Goal: Information Seeking & Learning: Learn about a topic

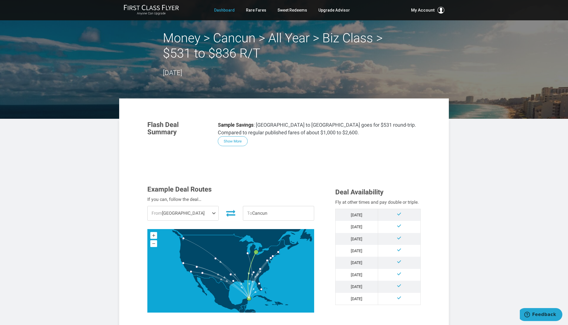
click at [228, 9] on link "Dashboard" at bounding box center [224, 10] width 21 height 10
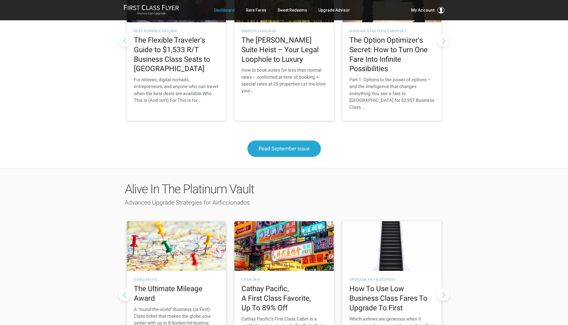
scroll to position [557, 0]
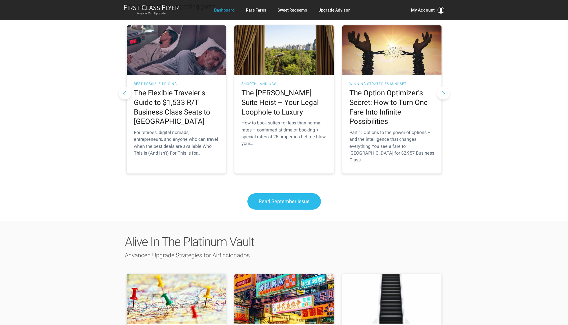
click at [280, 193] on link "Read September Issue" at bounding box center [284, 201] width 74 height 16
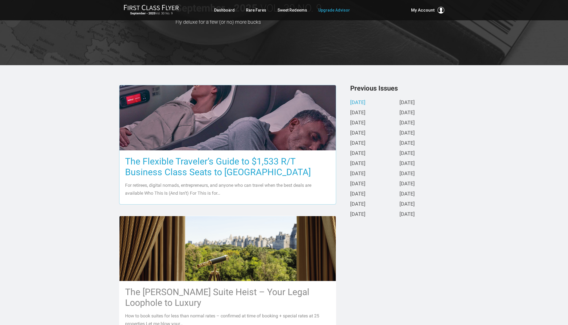
scroll to position [54, 0]
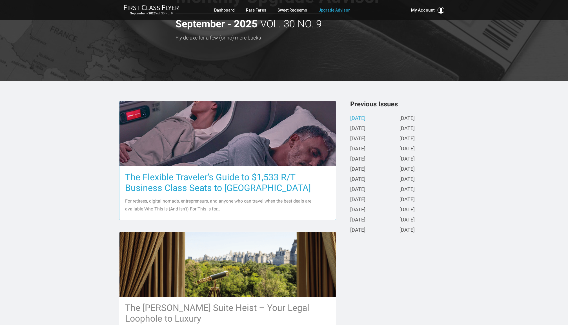
click at [196, 183] on h3 "The Flexible Traveler’s Guide to $1,533 R/T Business Class Seats to [GEOGRAPHIC…" at bounding box center [227, 182] width 205 height 21
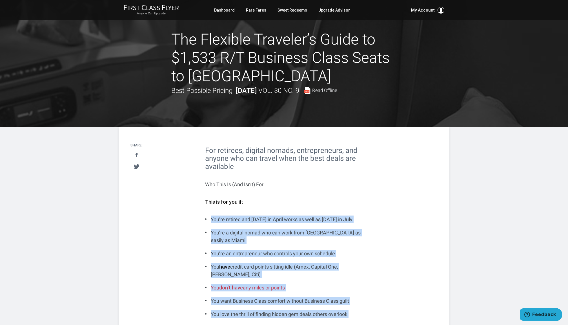
drag, startPoint x: 206, startPoint y: 207, endPoint x: 361, endPoint y: 316, distance: 189.0
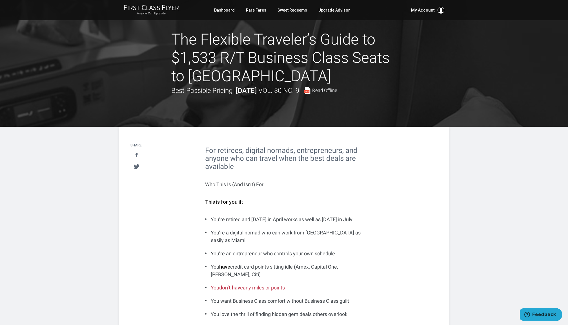
click at [357, 311] on li "You love the thrill of finding hidden gem deals others overlook" at bounding box center [284, 314] width 158 height 8
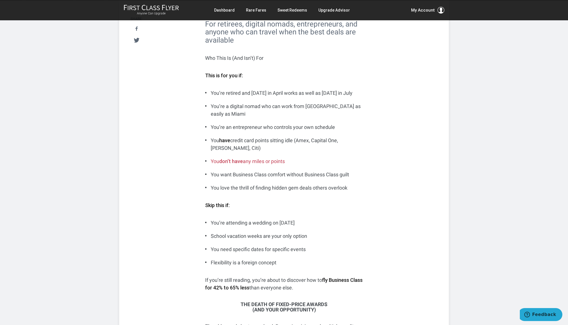
scroll to position [130, 0]
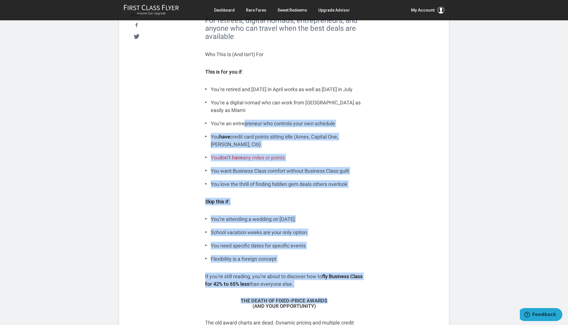
drag, startPoint x: 336, startPoint y: 294, endPoint x: 244, endPoint y: 117, distance: 199.6
click at [244, 119] on li "You’re an entrepreneur who controls your own schedule" at bounding box center [284, 123] width 158 height 8
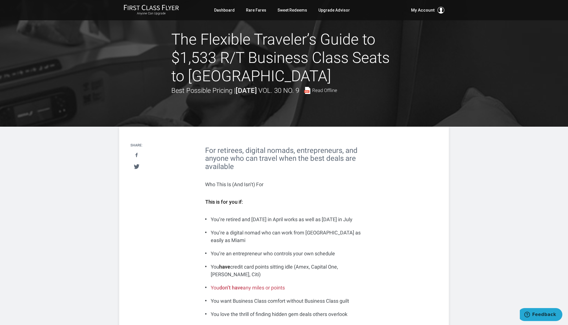
scroll to position [0, 0]
click at [228, 154] on h2 "For retirees, digital nomads, entrepreneurs, and anyone who can travel when the…" at bounding box center [284, 158] width 158 height 24
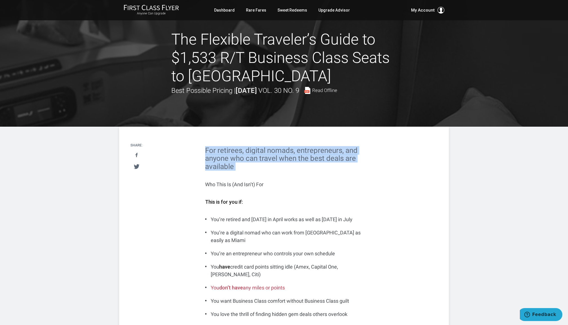
click at [228, 154] on h2 "For retirees, digital nomads, entrepreneurs, and anyone who can travel when the…" at bounding box center [284, 158] width 158 height 24
click at [300, 152] on h2 "For retirees, digital nomads, entrepreneurs, and anyone who can travel when the…" at bounding box center [284, 158] width 158 height 24
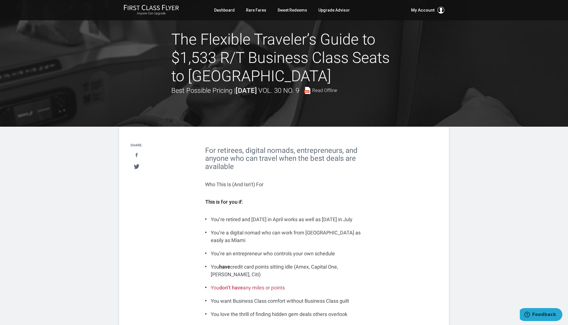
click at [287, 223] on ul "You’re retired and Tuesday in April works as well as Friday in July You’re a di…" at bounding box center [284, 266] width 158 height 102
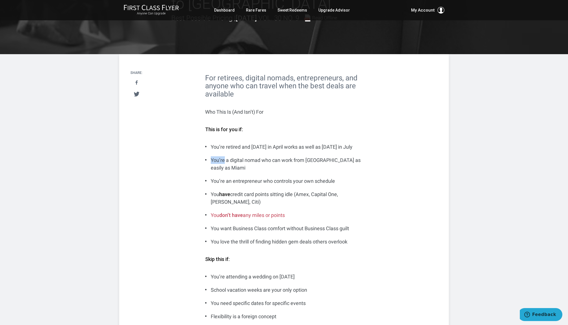
scroll to position [74, 0]
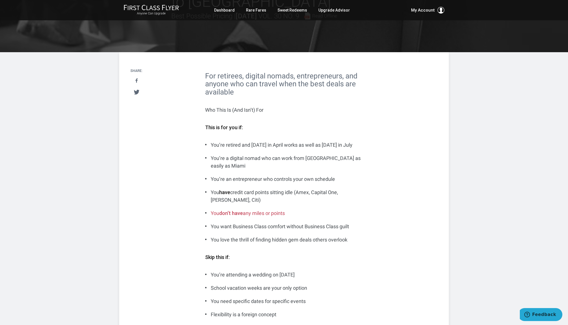
click at [287, 223] on li "You want Business Class comfort without Business Class guilt" at bounding box center [284, 226] width 158 height 8
click at [283, 236] on li "You love the thrill of finding hidden gem deals others overlook" at bounding box center [284, 240] width 158 height 8
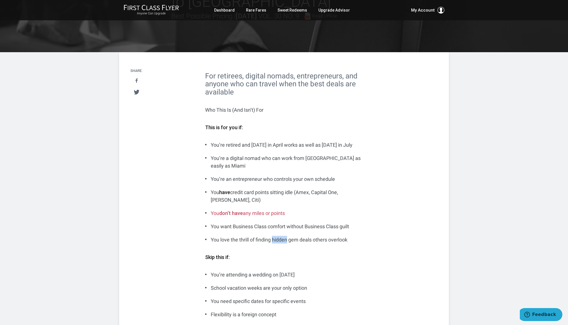
click at [283, 236] on li "You love the thrill of finding hidden gem deals others overlook" at bounding box center [284, 240] width 158 height 8
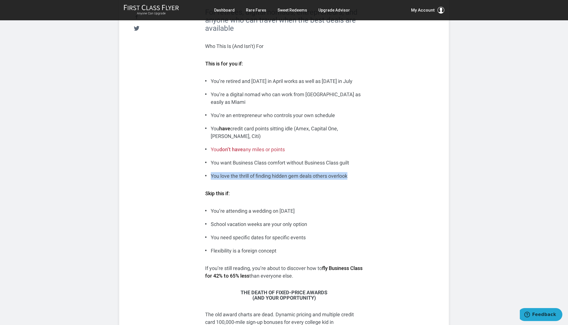
scroll to position [220, 0]
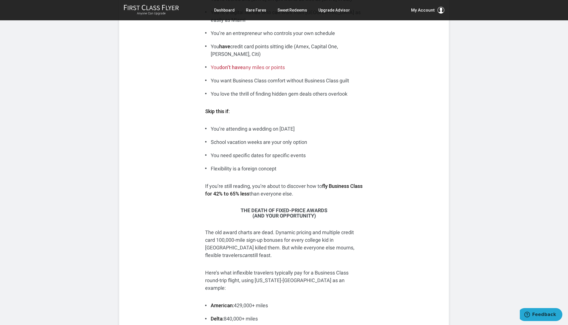
click at [270, 228] on p "The old award charts are dead. Dynamic pricing and multiple credit card 100,000…" at bounding box center [284, 243] width 158 height 30
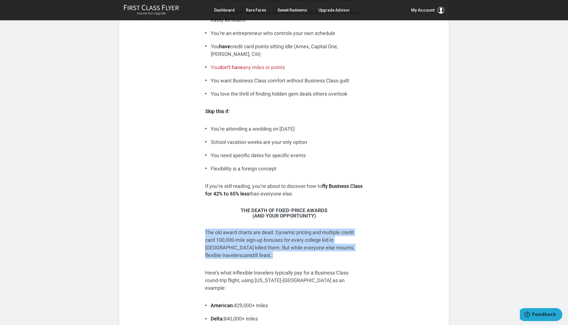
click at [270, 228] on p "The old award charts are dead. Dynamic pricing and multiple credit card 100,000…" at bounding box center [284, 243] width 158 height 30
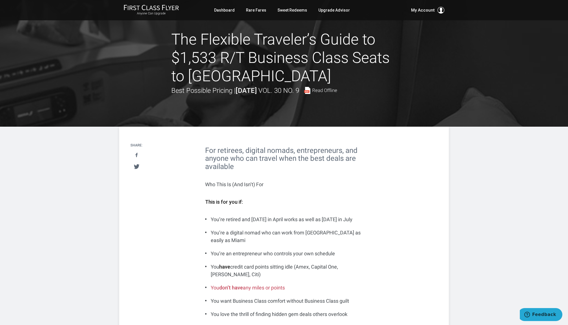
scroll to position [0, 0]
click at [263, 160] on h2 "For retirees, digital nomads, entrepreneurs, and anyone who can travel when the…" at bounding box center [284, 158] width 158 height 24
click at [254, 150] on h2 "For retirees, digital nomads, entrepreneurs, and anyone who can travel when the…" at bounding box center [284, 158] width 158 height 24
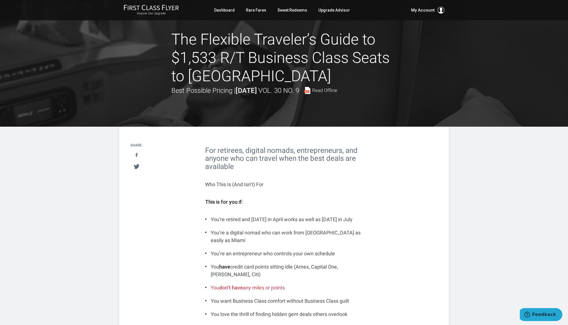
click at [254, 150] on h2 "For retirees, digital nomads, entrepreneurs, and anyone who can travel when the…" at bounding box center [284, 158] width 158 height 24
